Goal: Feedback & Contribution: Contribute content

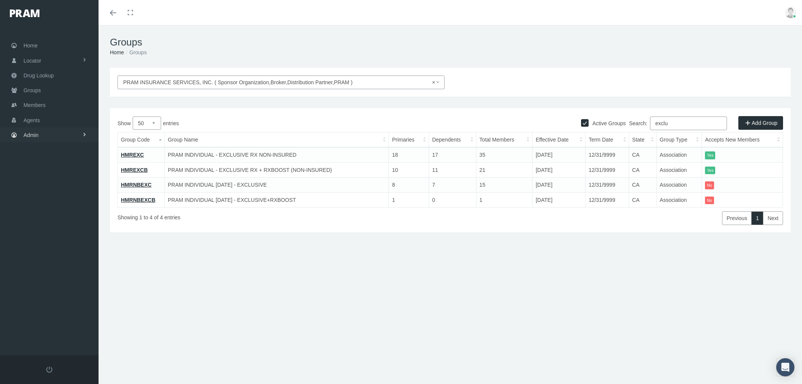
select select "50"
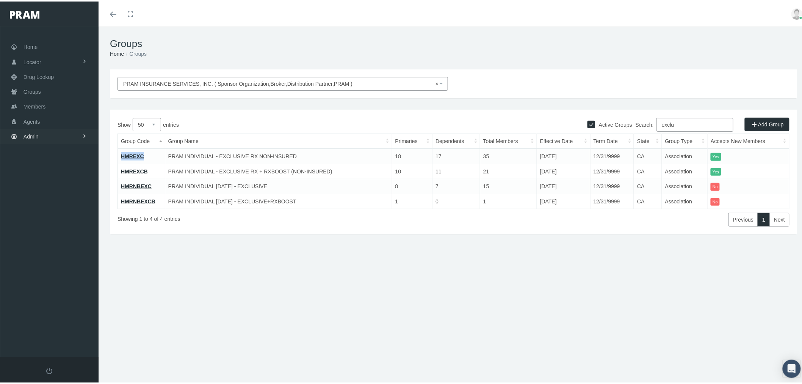
click at [67, 130] on link "Admin" at bounding box center [49, 134] width 99 height 15
click at [60, 229] on link "Companies" at bounding box center [49, 235] width 99 height 13
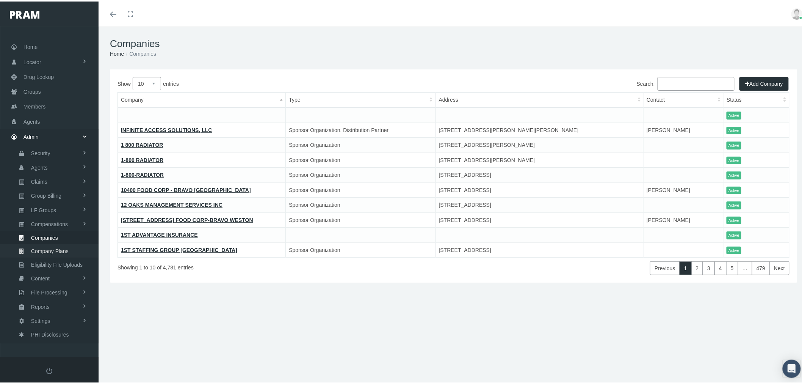
click at [55, 245] on span "Company Plans" at bounding box center [50, 249] width 38 height 13
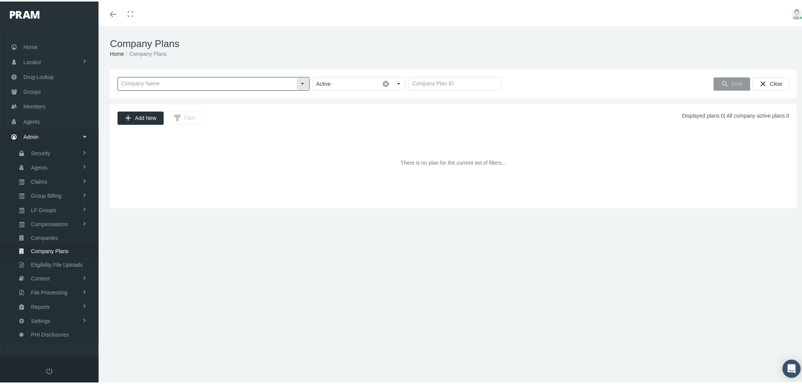
click at [202, 78] on input "text" at bounding box center [207, 82] width 179 height 13
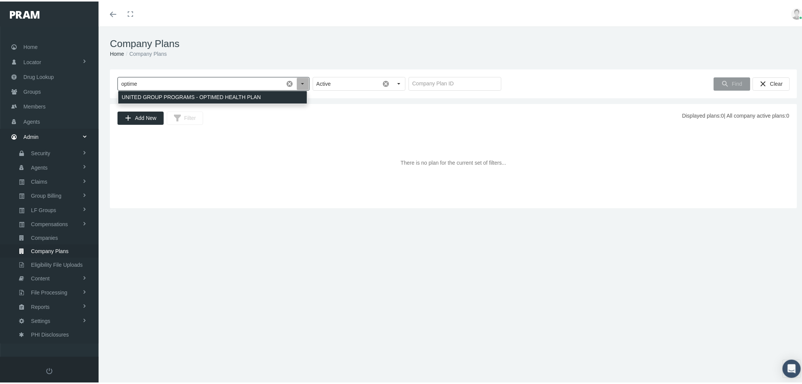
click at [207, 95] on div "UNITED GROUP PROGRAMS - OPTIMED HEALTH PLAN" at bounding box center [212, 95] width 189 height 13
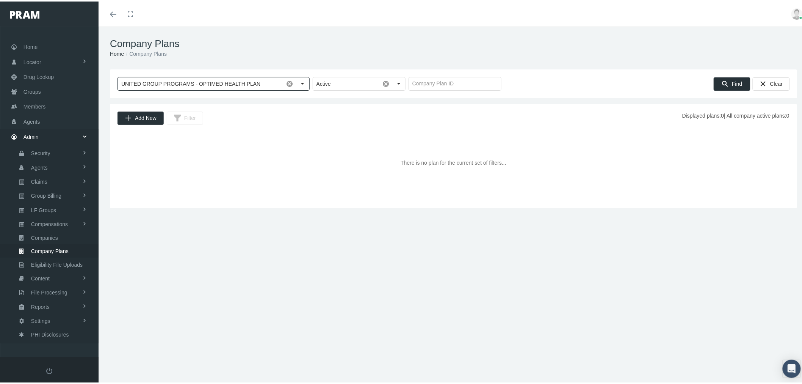
type input "UNITED GROUP PROGRAMS - OPTIMED HEALTH PLAN"
click at [734, 81] on span "Find" at bounding box center [737, 82] width 10 height 6
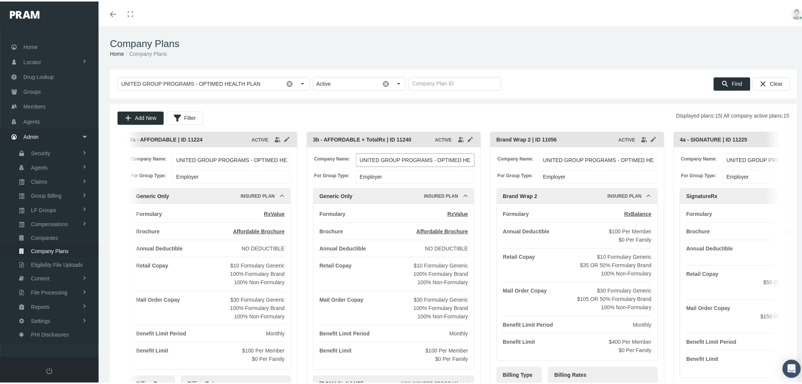
drag, startPoint x: 611, startPoint y: 154, endPoint x: 431, endPoint y: 150, distance: 180.1
click at [432, 150] on div "Company Name: UNITED GROUP PROGRAMS - OPTIMED HEALTH PLAN For Group Type: Emplo…" at bounding box center [394, 302] width 174 height 312
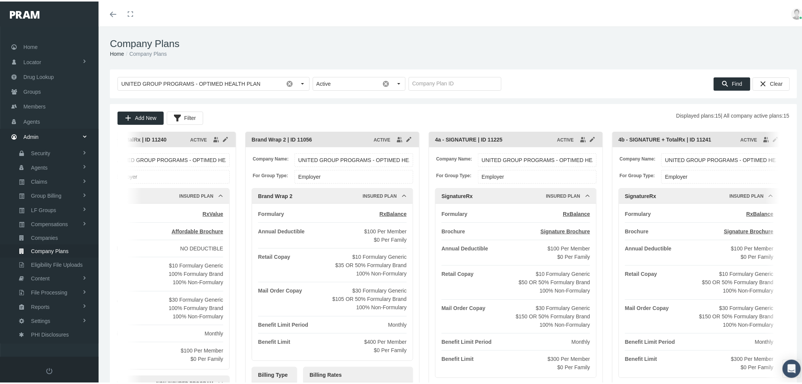
drag, startPoint x: 717, startPoint y: 159, endPoint x: 452, endPoint y: 155, distance: 265.8
click at [454, 155] on span "Company Name:" at bounding box center [457, 157] width 42 height 7
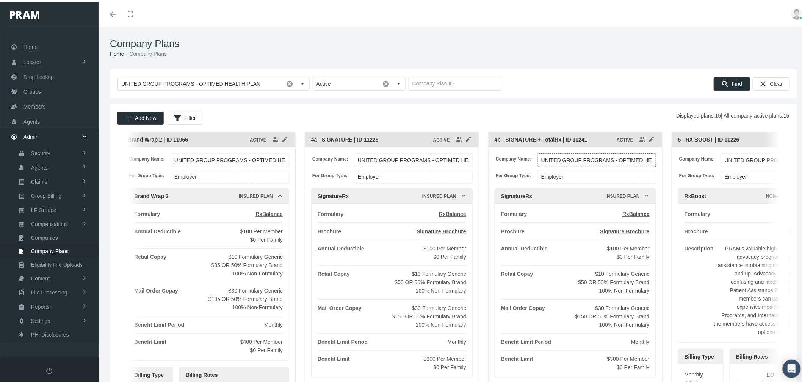
drag, startPoint x: 660, startPoint y: 160, endPoint x: 458, endPoint y: 159, distance: 202.1
click at [538, 158] on input "UNITED GROUP PROGRAMS - OPTIMED HEALTH PLAN" at bounding box center [597, 158] width 118 height 13
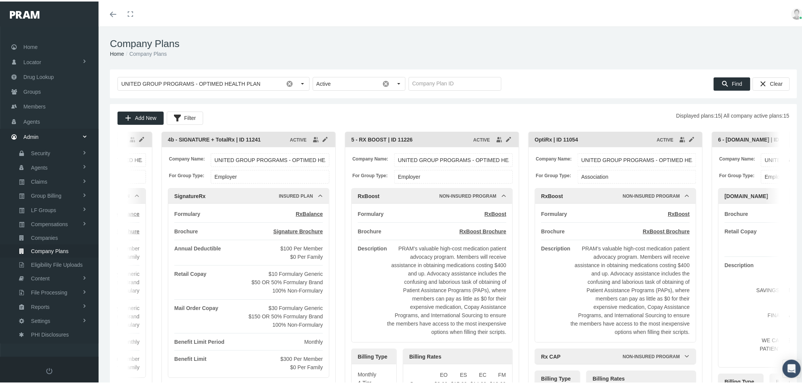
drag, startPoint x: 703, startPoint y: 152, endPoint x: 458, endPoint y: 149, distance: 245.7
click at [454, 147] on div "Company Name: UNITED GROUP PROGRAMS - OPTIMED HEALTH PLAN For Group Type: Emplo…" at bounding box center [432, 277] width 174 height 263
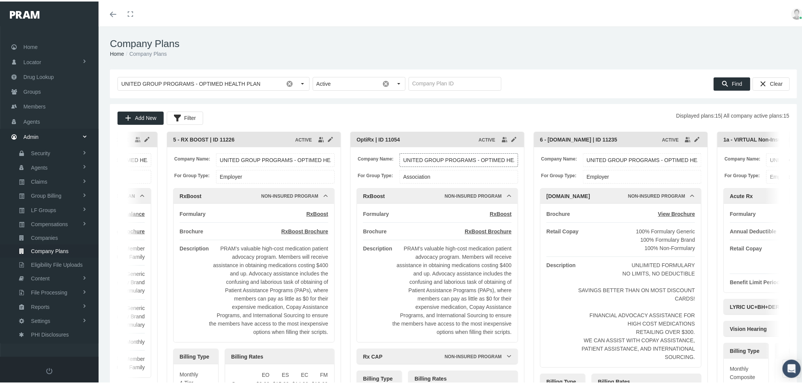
drag, startPoint x: 605, startPoint y: 160, endPoint x: 453, endPoint y: 145, distance: 152.0
click at [452, 145] on div "OptiRx | ID 11054 ACTIVE Company Name: UNITED GROUP PROGRAMS - OPTIMED HEALTH P…" at bounding box center [437, 280] width 174 height 301
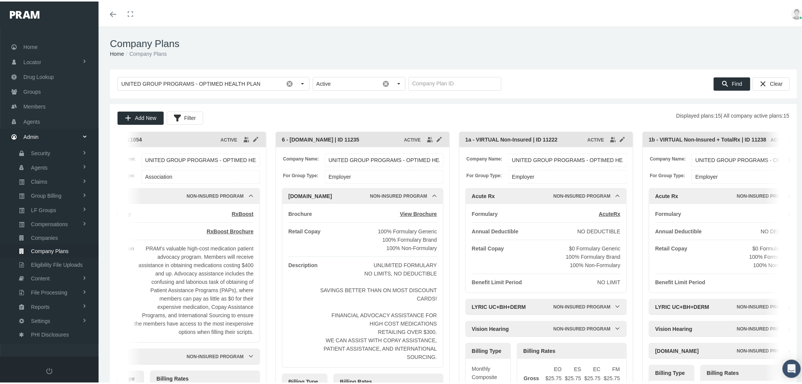
drag, startPoint x: 617, startPoint y: 148, endPoint x: 342, endPoint y: 138, distance: 275.5
click at [344, 138] on div "6 - TotalRx.net | ID 11235 ACTIVE Company Name: UNITED GROUP PROGRAMS - OPTIMED…" at bounding box center [363, 282] width 174 height 304
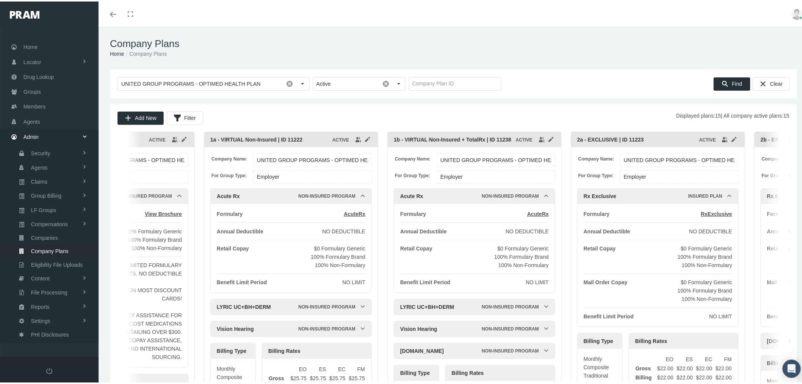
drag, startPoint x: 547, startPoint y: 143, endPoint x: 313, endPoint y: 145, distance: 233.9
click at [306, 144] on div "1a - VIRTUAL Non-Insured | ID 11222" at bounding box center [271, 138] width 122 height 16
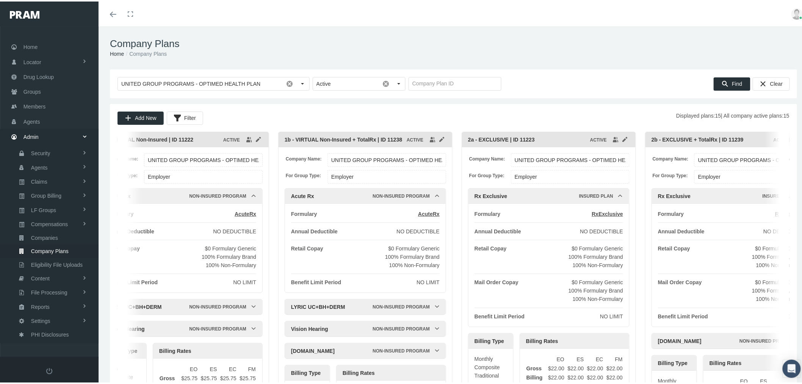
scroll to position [0, 1795]
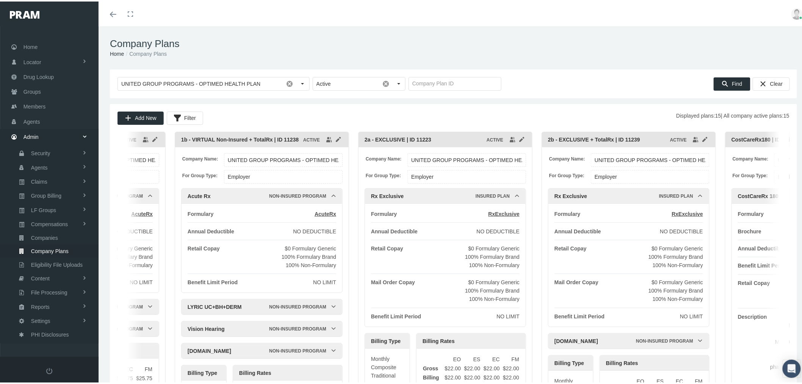
drag, startPoint x: 620, startPoint y: 152, endPoint x: 392, endPoint y: 155, distance: 227.9
click at [399, 155] on div "Company Name: UNITED GROUP PROGRAMS - OPTIMED HEALTH PLAN For Group Type: Emplo…" at bounding box center [446, 269] width 174 height 247
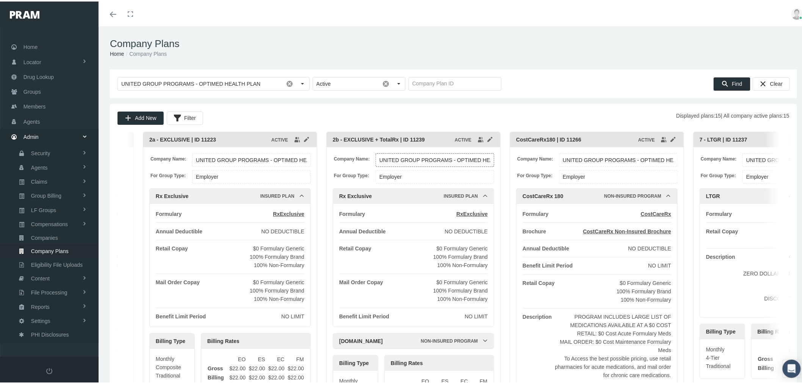
drag, startPoint x: 605, startPoint y: 154, endPoint x: 389, endPoint y: 147, distance: 216.2
click at [392, 147] on div "Company Name: UNITED GROUP PROGRAMS - OPTIMED HEALTH PLAN For Group Type: Emplo…" at bounding box center [414, 280] width 174 height 269
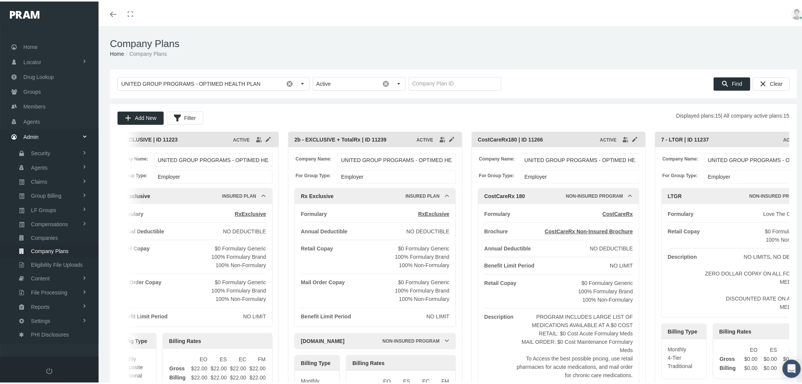
scroll to position [0, 2077]
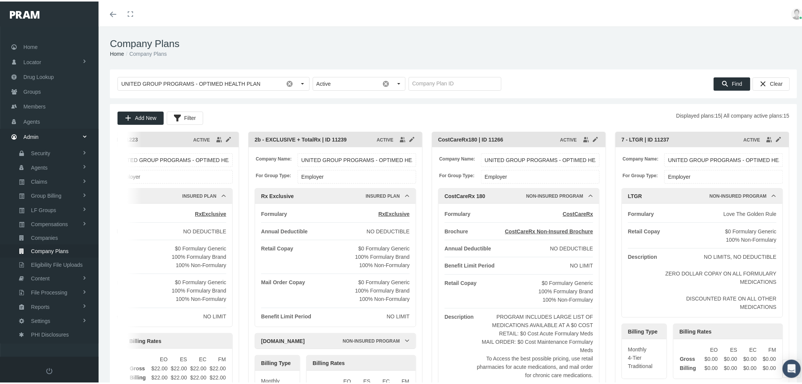
drag, startPoint x: 596, startPoint y: 149, endPoint x: 480, endPoint y: 148, distance: 116.4
click at [480, 148] on div "Company Name: UNITED GROUP PROGRAMS - OPTIMED HEALTH PLAN For Group Type: Emplo…" at bounding box center [519, 299] width 174 height 306
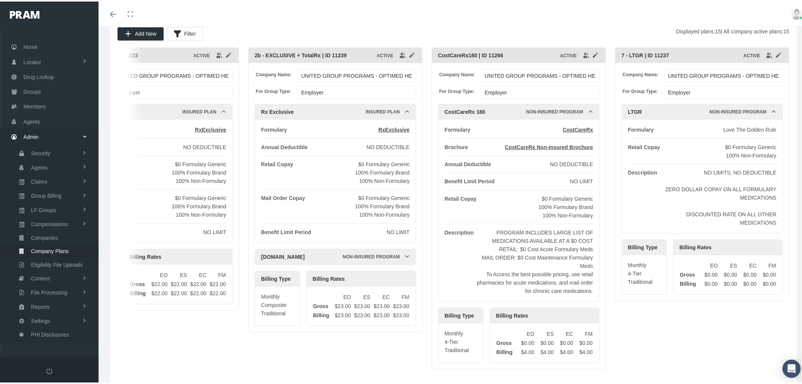
scroll to position [42, 0]
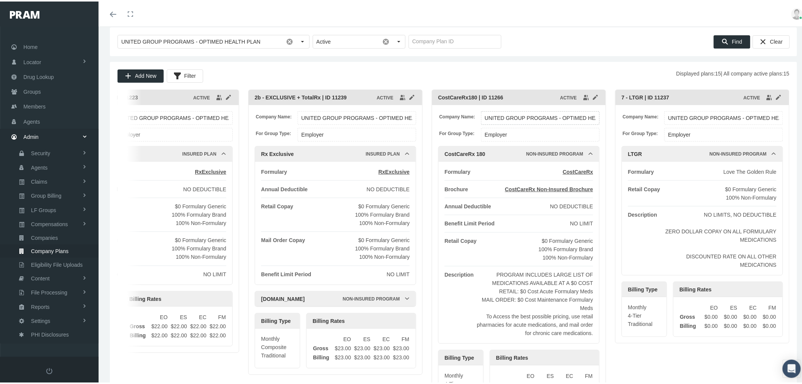
click at [529, 118] on input "UNITED GROUP PROGRAMS - OPTIMED HEALTH PLAN" at bounding box center [541, 116] width 118 height 13
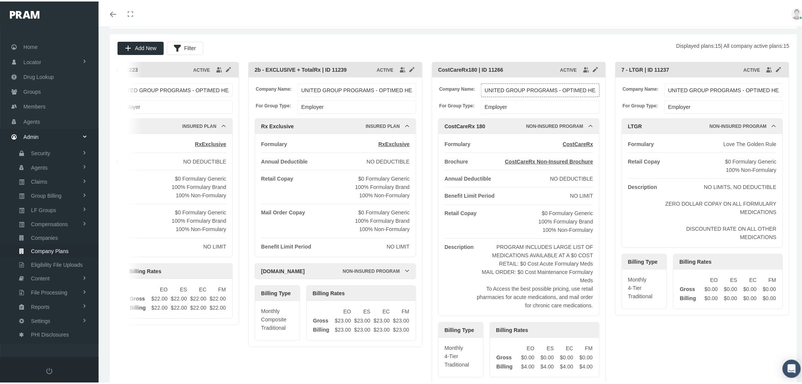
scroll to position [84, 0]
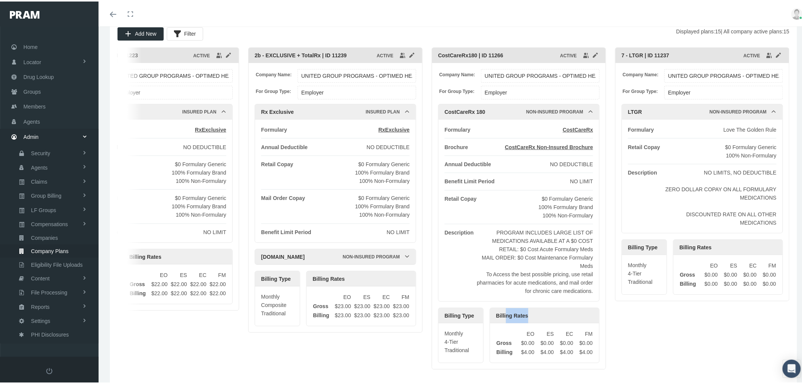
drag, startPoint x: 595, startPoint y: 301, endPoint x: 507, endPoint y: 297, distance: 87.3
click at [498, 301] on div "Generic Only | ID 11019 ACTIVE Company Name: UNITED GROUP PROGRAMS - OPTIMED HE…" at bounding box center [454, 223] width 672 height 354
click at [629, 323] on div "Generic Only | ID 11019 ACTIVE Company Name: UNITED GROUP PROGRAMS - OPTIMED HE…" at bounding box center [454, 223] width 672 height 354
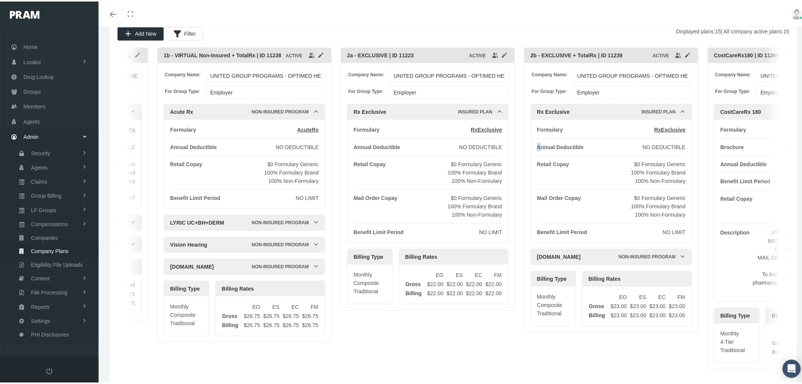
drag, startPoint x: 247, startPoint y: 150, endPoint x: 571, endPoint y: 148, distance: 324.2
click at [562, 148] on div "Company Name: UNITED GROUP PROGRAMS - OPTIMED HEALTH PLAN For Group Type: Emplo…" at bounding box center [612, 195] width 174 height 269
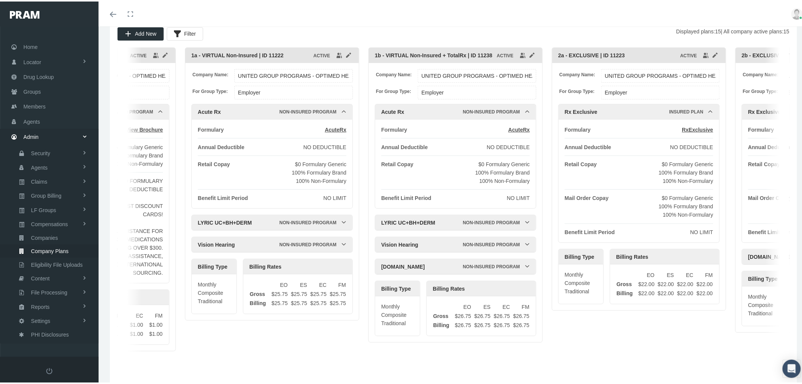
drag, startPoint x: 281, startPoint y: 152, endPoint x: 575, endPoint y: 148, distance: 294.3
click at [530, 148] on div "Annual Deductible NO DEDUCTIBLE" at bounding box center [455, 149] width 149 height 17
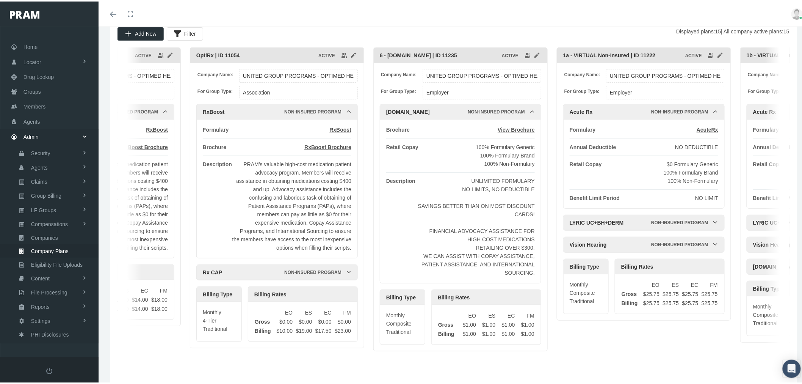
drag, startPoint x: 486, startPoint y: 148, endPoint x: 496, endPoint y: 152, distance: 10.4
click at [535, 143] on div "Retail Copay 100% Formulary Generic 100% Formulary Brand 100% Non-Formulary" at bounding box center [460, 153] width 149 height 25
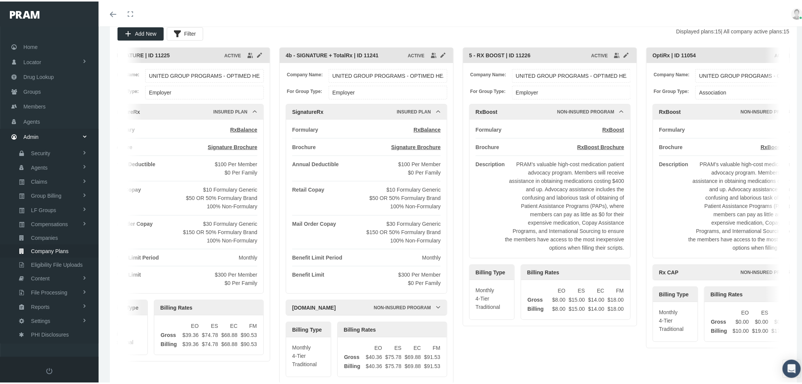
drag, startPoint x: 215, startPoint y: 161, endPoint x: 427, endPoint y: 165, distance: 211.6
click at [521, 154] on div "Formulary RxBoost Brochure RxBoost Brochure Description PRAM’s valuable high-co…" at bounding box center [550, 187] width 149 height 126
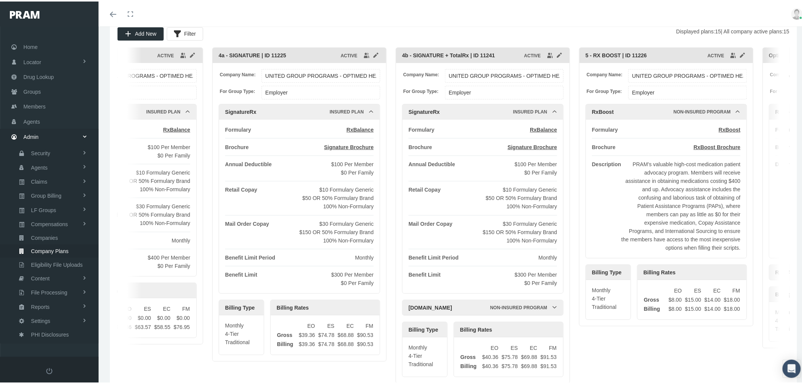
drag, startPoint x: 229, startPoint y: 168, endPoint x: 529, endPoint y: 157, distance: 300.9
click at [374, 157] on div "Formulary RxBalance Brochure Signature Brochure Annual Deductible $100 Per Memb…" at bounding box center [299, 205] width 149 height 162
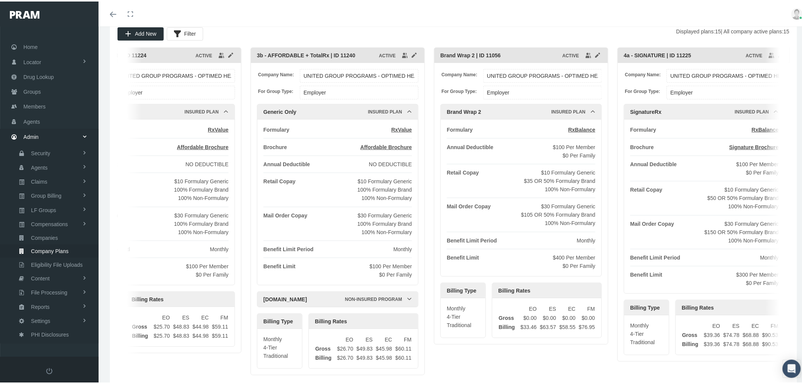
drag, startPoint x: 158, startPoint y: 166, endPoint x: 499, endPoint y: 151, distance: 342.0
click at [412, 152] on div "Formulary RxValue Brochure Affordable Brochure Annual Deductible NO DEDUCTIBLE …" at bounding box center [338, 200] width 149 height 153
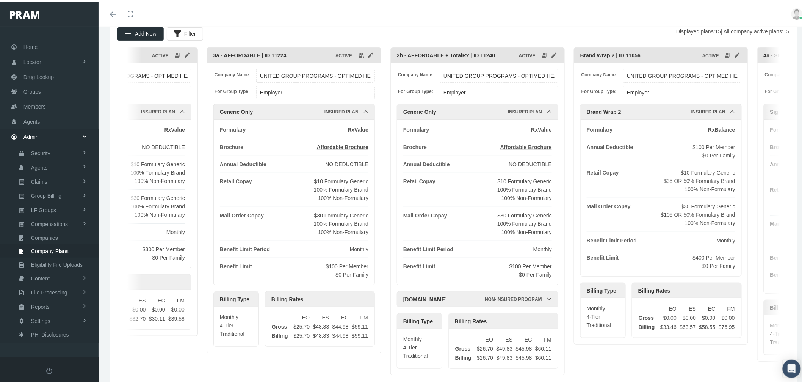
scroll to position [0, 0]
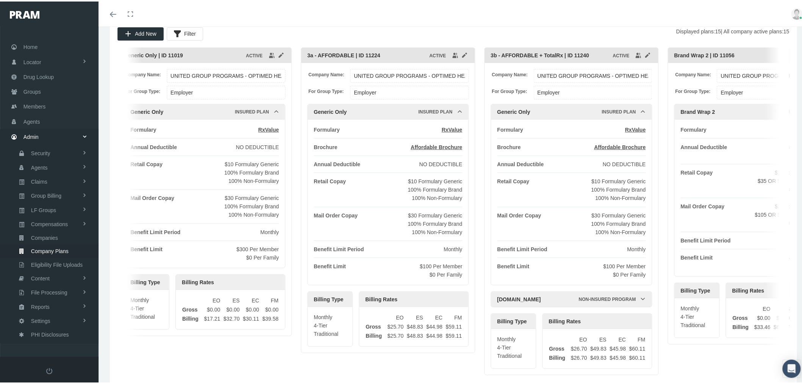
drag, startPoint x: 381, startPoint y: 153, endPoint x: 478, endPoint y: 149, distance: 96.8
click at [478, 149] on div "Generic Only | ID 11019 ACTIVE Company Name: UNITED GROUP PROGRAMS - OPTIMED HE…" at bounding box center [454, 223] width 672 height 354
click at [59, 313] on link "Settings" at bounding box center [49, 318] width 99 height 13
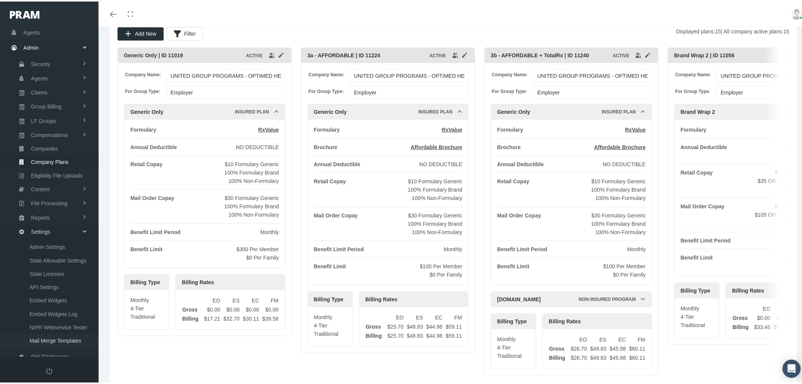
click at [61, 333] on span "Mail Merge Templates" at bounding box center [56, 339] width 52 height 13
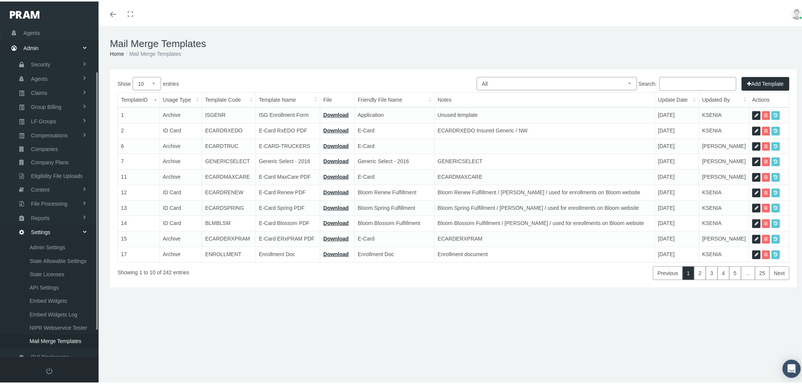
scroll to position [89, 0]
click at [512, 81] on select "All Members Agents Onboarding Prospects Group Policy Related Remittances Formul…" at bounding box center [557, 81] width 160 height 13
select select "8"
click at [477, 75] on select "All Members Agents Onboarding Prospects Group Policy Related Remittances Formul…" at bounding box center [557, 81] width 160 height 13
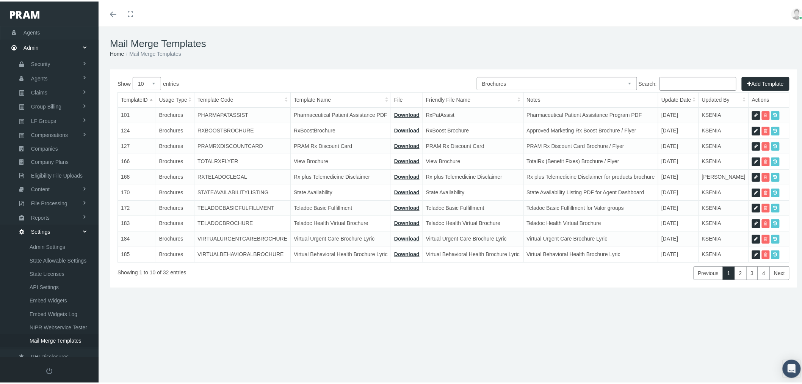
click at [691, 80] on input "Search:" at bounding box center [698, 82] width 77 height 14
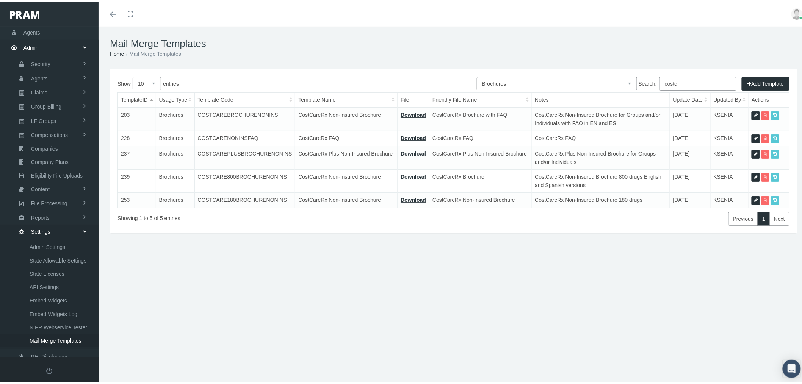
type input "costc"
click at [754, 198] on icon at bounding box center [756, 198] width 4 height 7
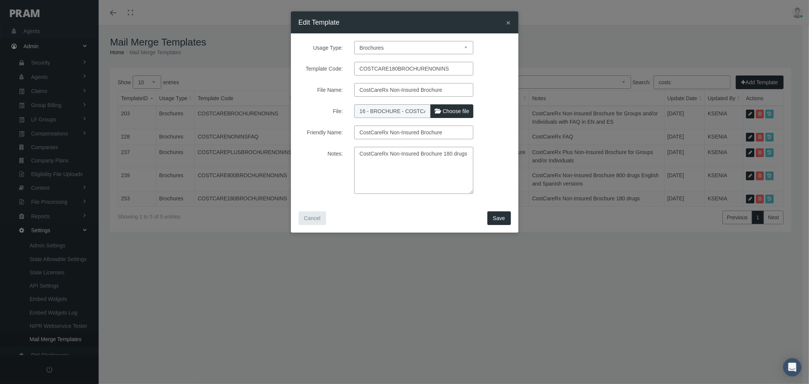
click at [508, 22] on span "×" at bounding box center [508, 22] width 5 height 9
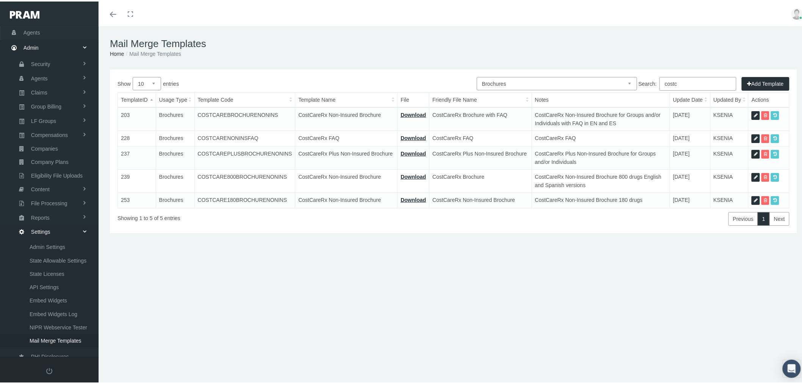
click at [133, 203] on td "253" at bounding box center [137, 198] width 38 height 15
click at [754, 198] on icon at bounding box center [756, 198] width 4 height 7
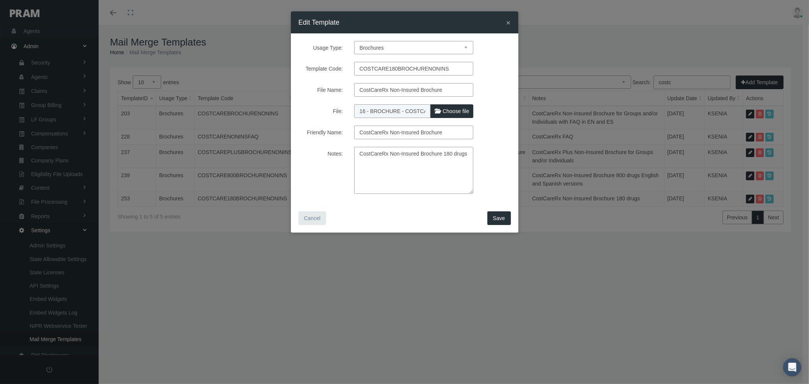
click at [459, 111] on span "Choose file" at bounding box center [455, 111] width 27 height 6
click at [455, 111] on input "File:" at bounding box center [404, 109] width 100 height 11
type input "C:\fakepath\16 - BROCHURE - COSTCARERX180 [DATE] FAQ EN ES [DATE].pdf"
type input "16 - BROCHURE - COSTCARERX180 [DATE] FAQ EN ES [DATE].pdf"
click at [428, 156] on textarea "CostCareRx Non-Insured Brochure 180 drugs" at bounding box center [413, 170] width 119 height 47
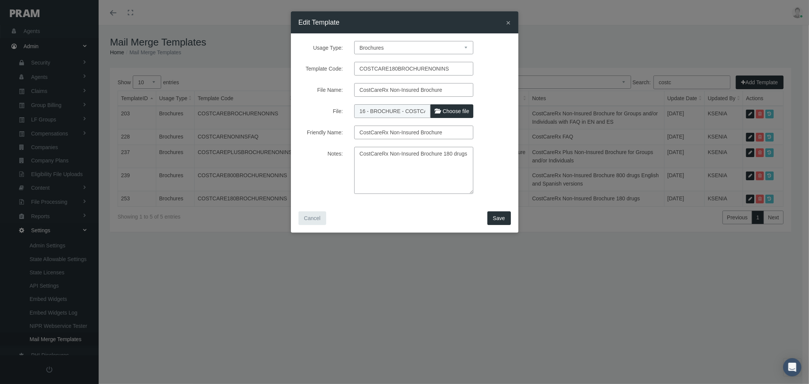
click at [468, 157] on textarea "CostCareRx Non-Insured Brochure 180 drugs" at bounding box center [413, 170] width 119 height 47
type textarea "CostCareRx Non-Insured Brochure 180 drugs + FAQ EN ES versions"
click at [499, 215] on span "Save" at bounding box center [499, 218] width 12 height 6
select select "1"
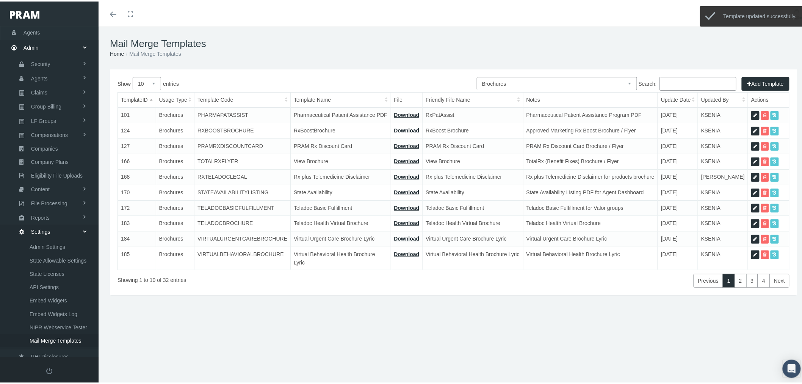
click at [673, 88] on input "Search:" at bounding box center [698, 82] width 77 height 14
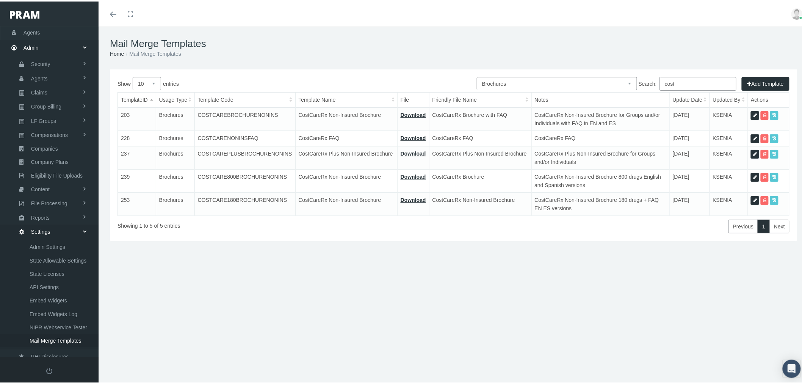
type input "cost"
click at [257, 96] on th "Template Code" at bounding box center [245, 98] width 101 height 15
